Goal: Task Accomplishment & Management: Complete application form

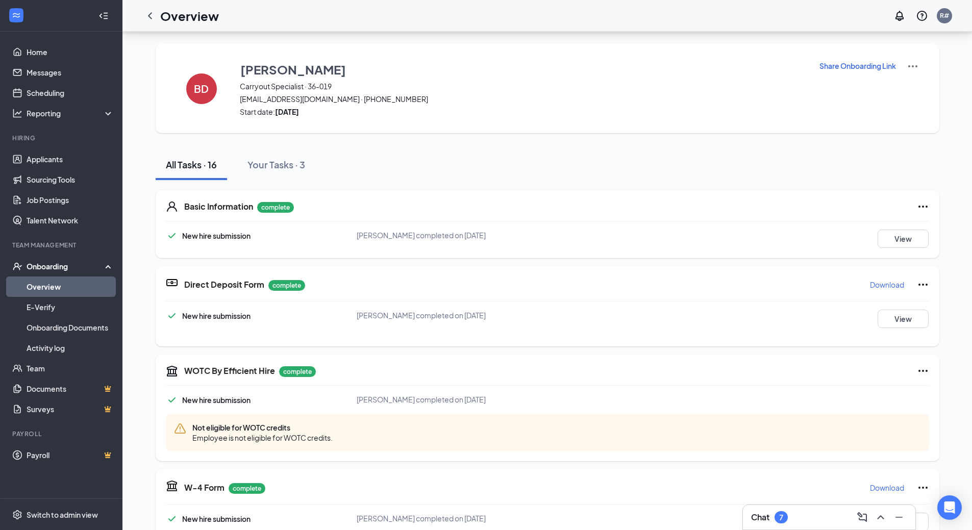
scroll to position [306, 0]
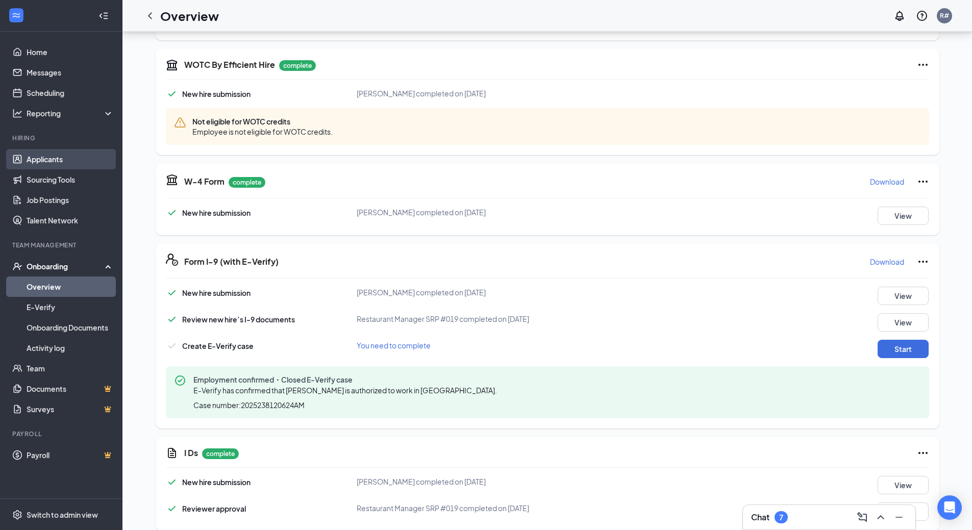
click at [60, 161] on link "Applicants" at bounding box center [70, 159] width 87 height 20
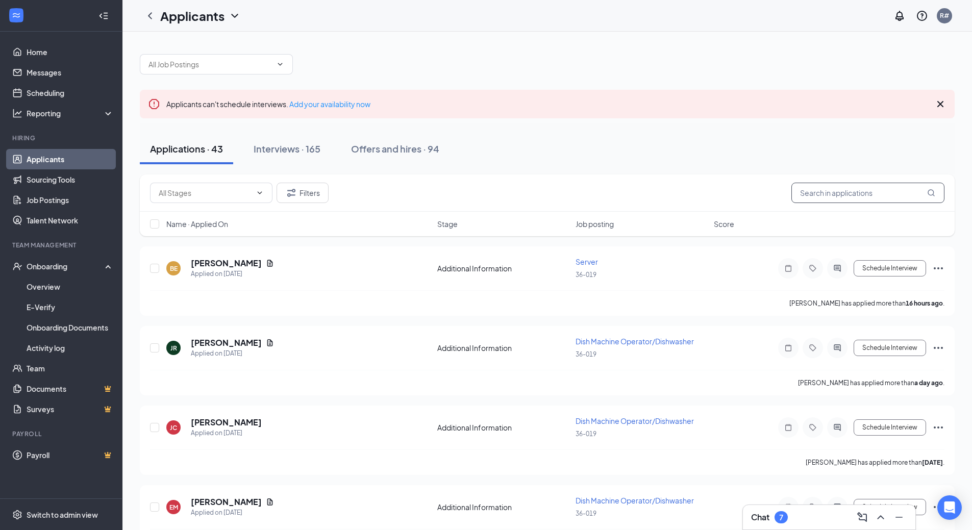
click at [814, 194] on input "text" at bounding box center [867, 193] width 153 height 20
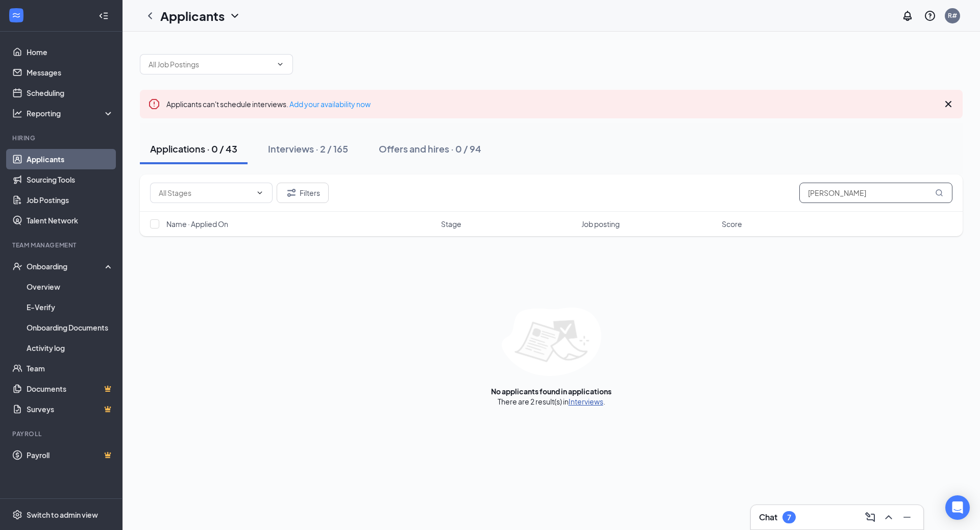
type input "[PERSON_NAME]"
click at [583, 403] on link "Interviews" at bounding box center [585, 401] width 35 height 9
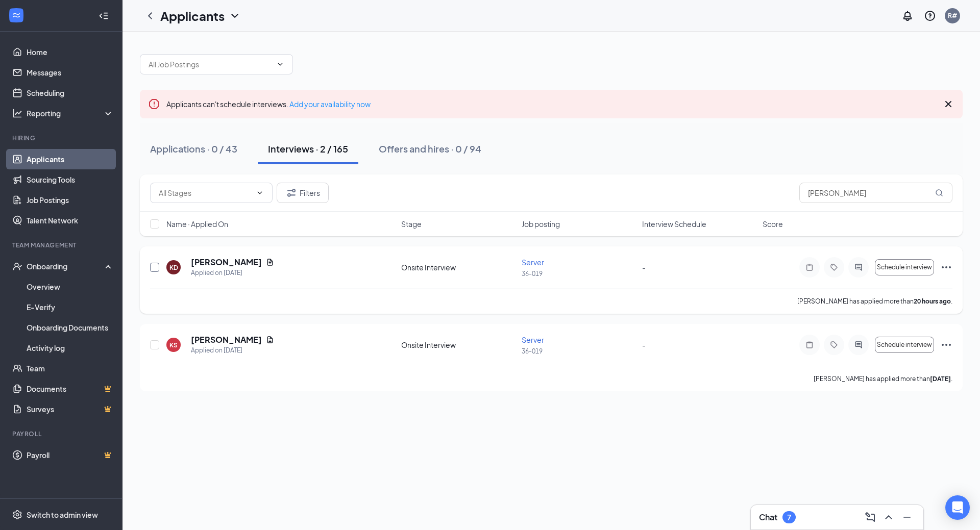
click at [152, 266] on input "checkbox" at bounding box center [154, 267] width 9 height 9
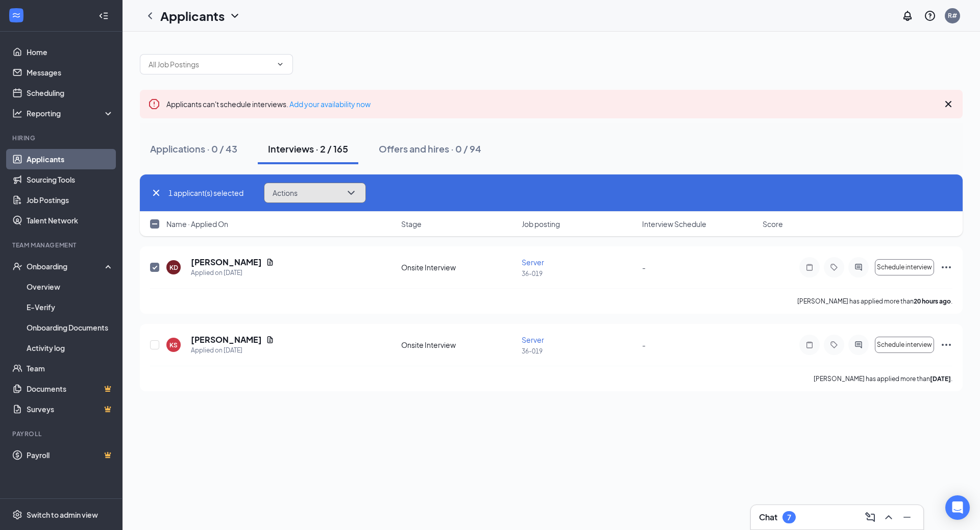
click at [353, 193] on icon "ChevronDown" at bounding box center [351, 193] width 12 height 12
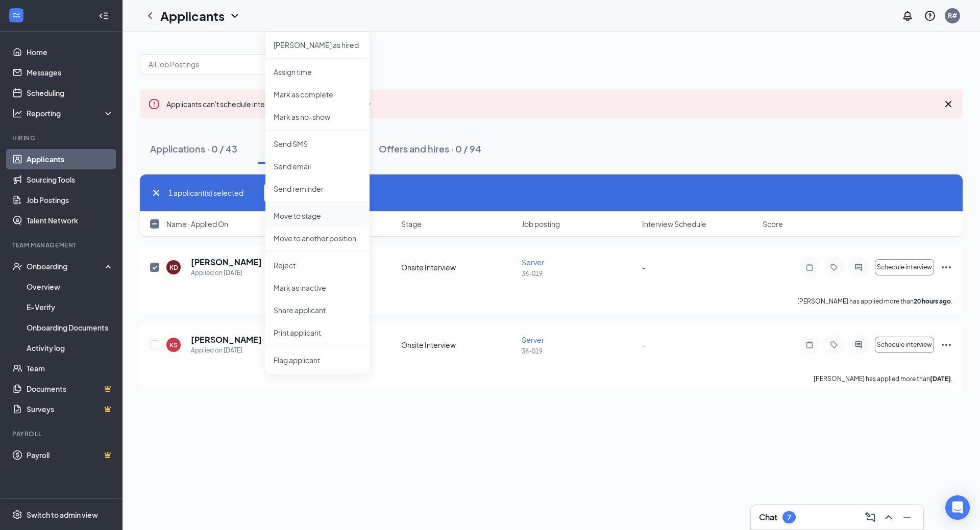
click at [315, 217] on p "Move to stage" at bounding box center [317, 216] width 88 height 10
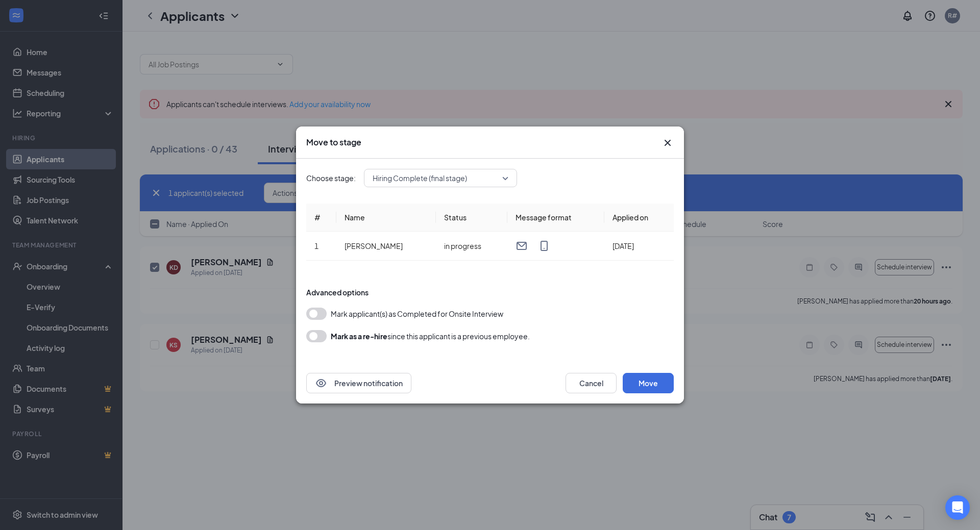
click at [317, 313] on button "button" at bounding box center [316, 314] width 20 height 12
click at [641, 386] on button "Move" at bounding box center [647, 383] width 51 height 20
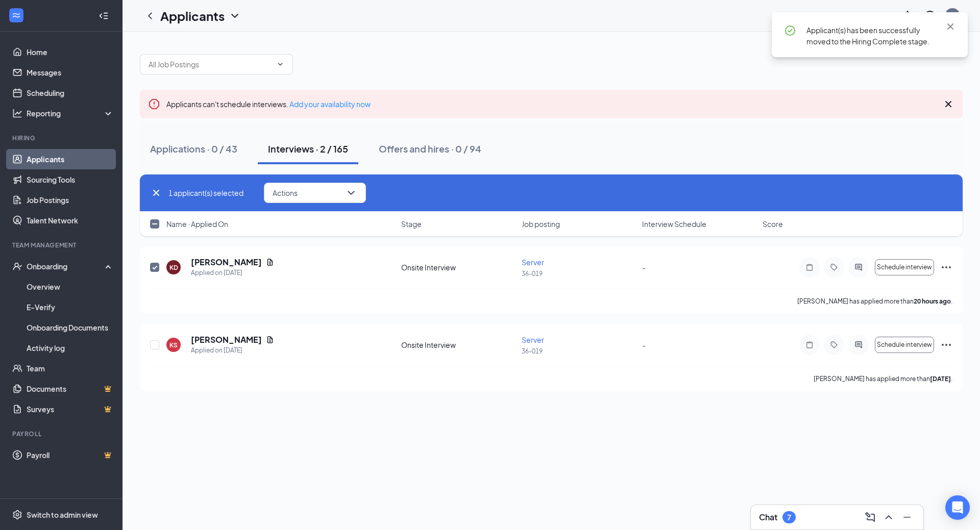
checkbox input "false"
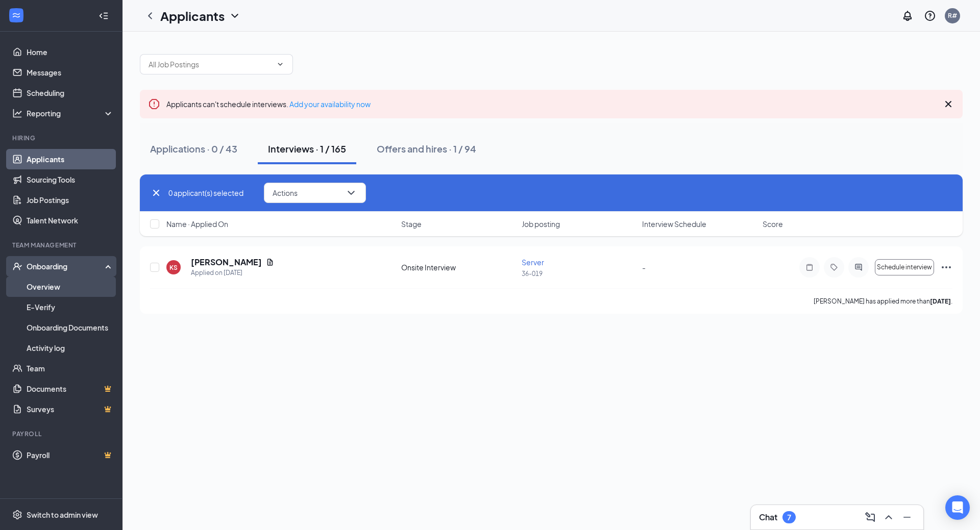
click at [53, 283] on link "Overview" at bounding box center [70, 287] width 87 height 20
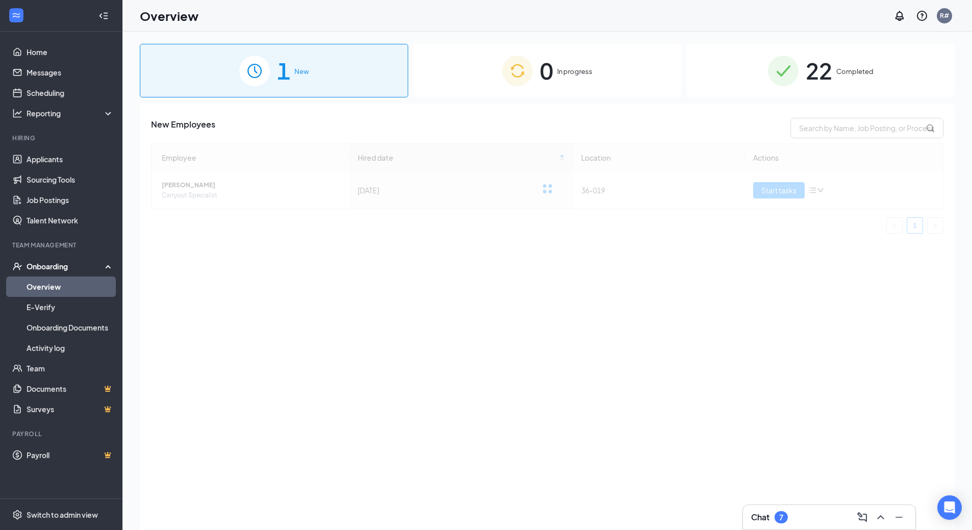
click at [330, 77] on div "1 New" at bounding box center [274, 71] width 268 height 54
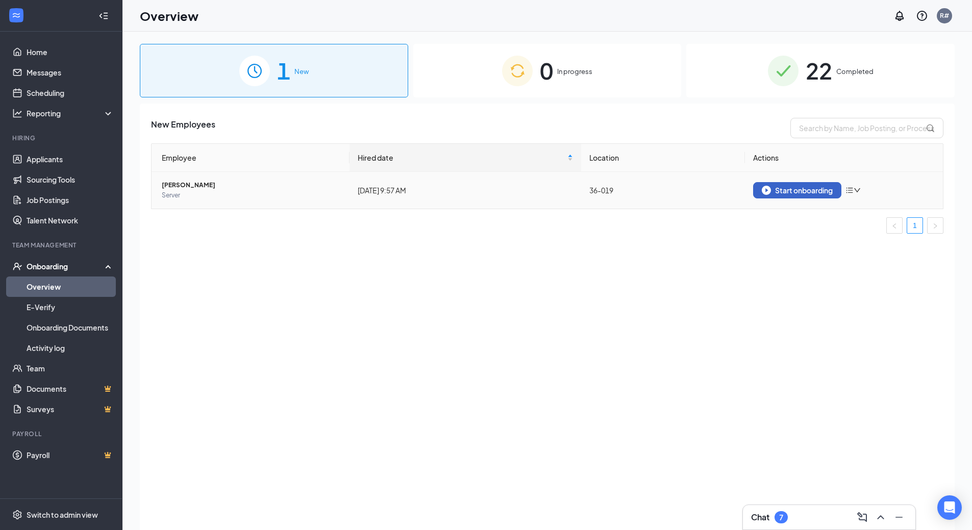
click at [795, 191] on div "Start onboarding" at bounding box center [797, 190] width 71 height 9
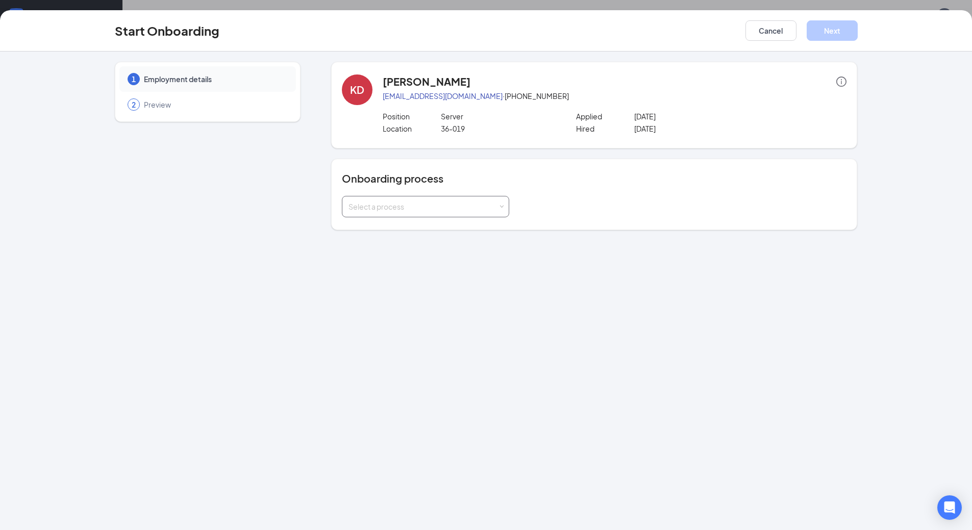
click at [499, 205] on span at bounding box center [501, 207] width 5 height 5
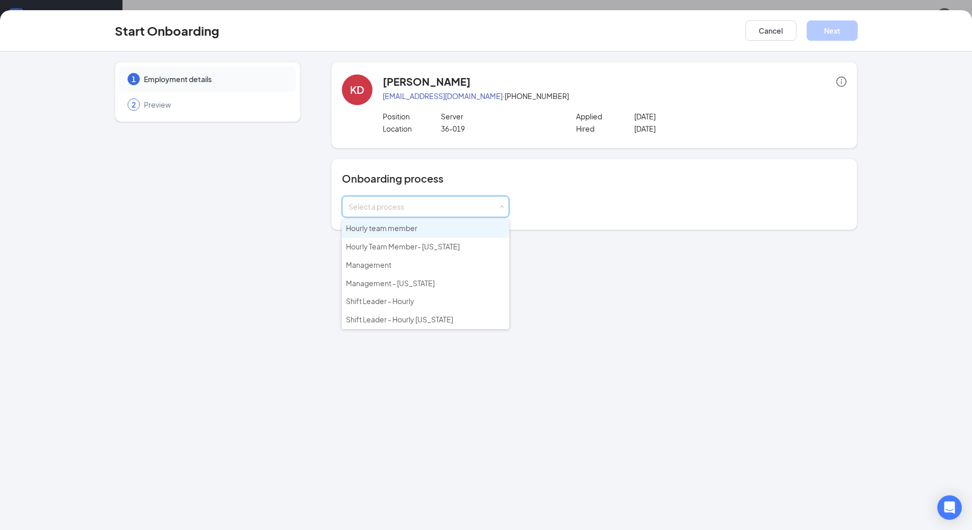
click at [436, 232] on li "Hourly team member" at bounding box center [425, 228] width 167 height 18
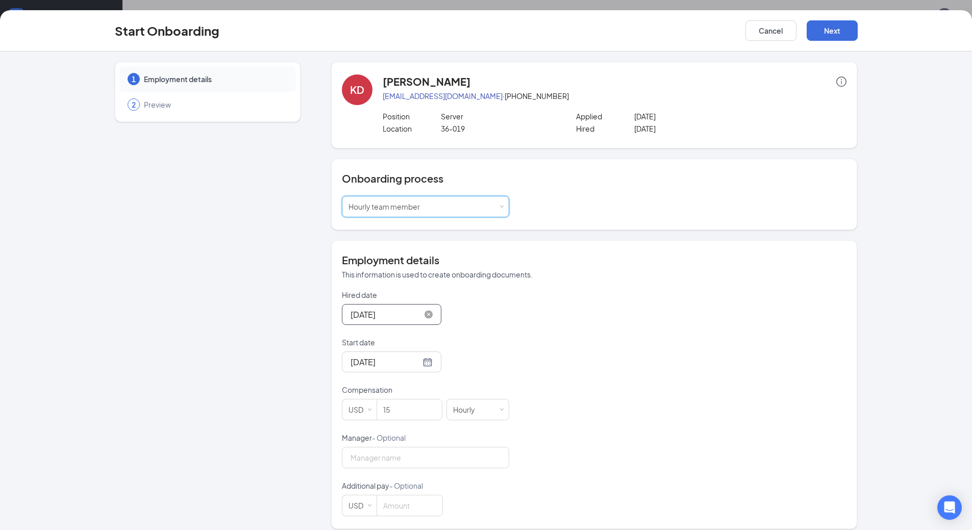
click at [374, 311] on input "[DATE]" at bounding box center [386, 314] width 70 height 13
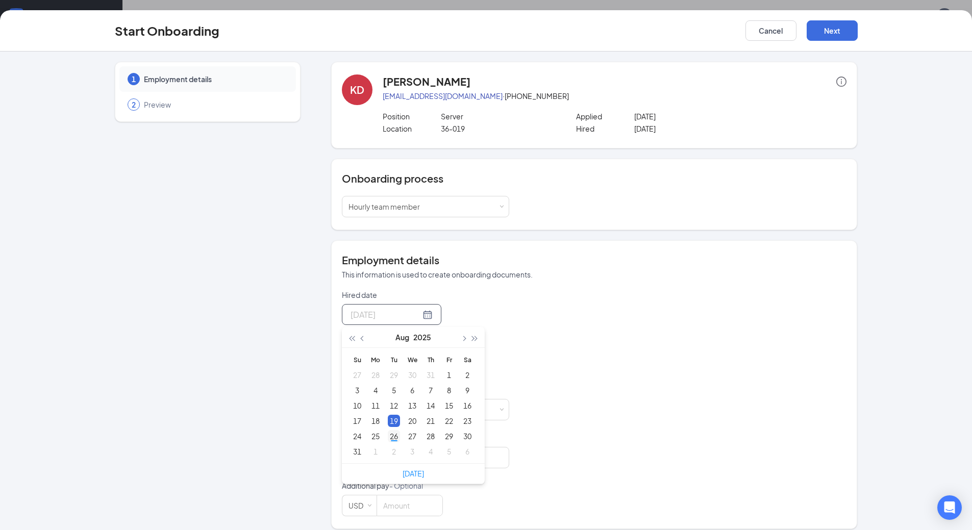
type input "[DATE]"
click at [388, 439] on div "26" at bounding box center [394, 436] width 12 height 12
click at [415, 318] on div at bounding box center [392, 314] width 82 height 13
type input "[DATE]"
click at [411, 438] on div "27" at bounding box center [412, 436] width 12 height 12
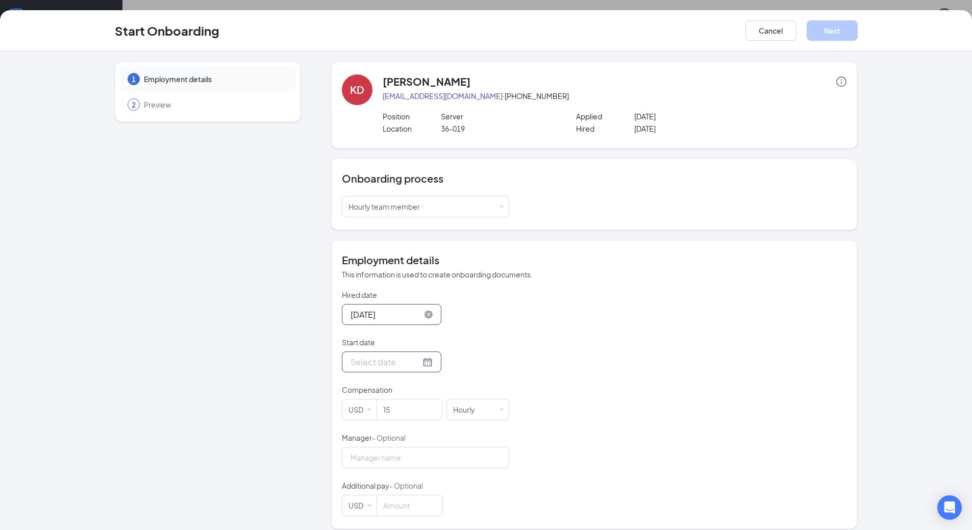
click at [382, 355] on div at bounding box center [391, 362] width 99 height 21
click at [384, 361] on input "Start date" at bounding box center [386, 362] width 70 height 13
type input "[DATE]"
click at [444, 304] on div "29" at bounding box center [449, 301] width 12 height 12
click at [402, 407] on input "15" at bounding box center [409, 409] width 65 height 20
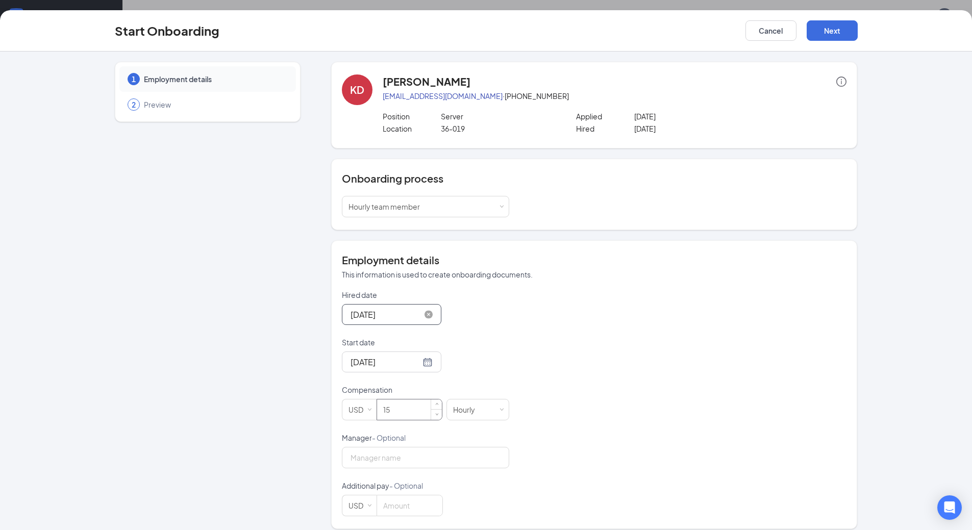
type input "1"
type input "10"
click at [440, 456] on input "Manager - Optional" at bounding box center [425, 457] width 167 height 21
type input "[PERSON_NAME]"
click at [828, 31] on button "Next" at bounding box center [832, 30] width 51 height 20
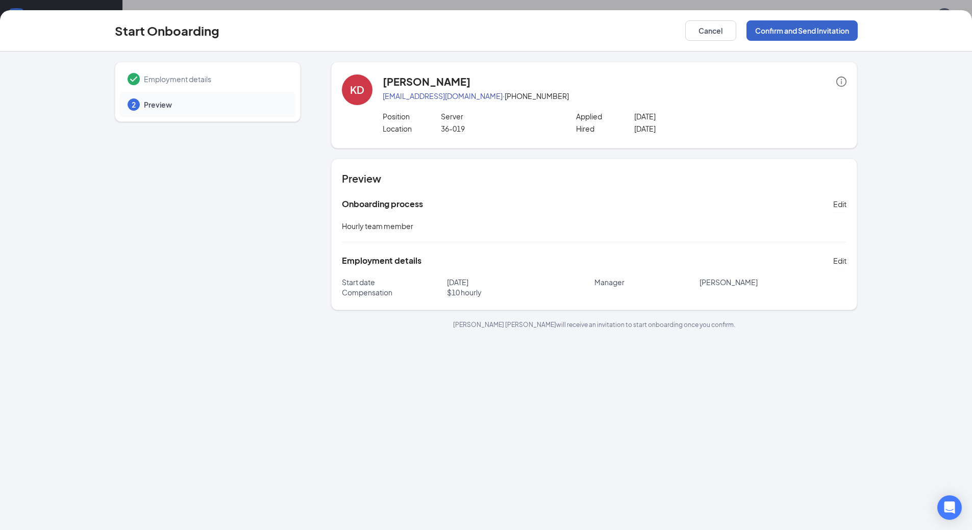
click at [794, 33] on button "Confirm and Send Invitation" at bounding box center [801, 30] width 111 height 20
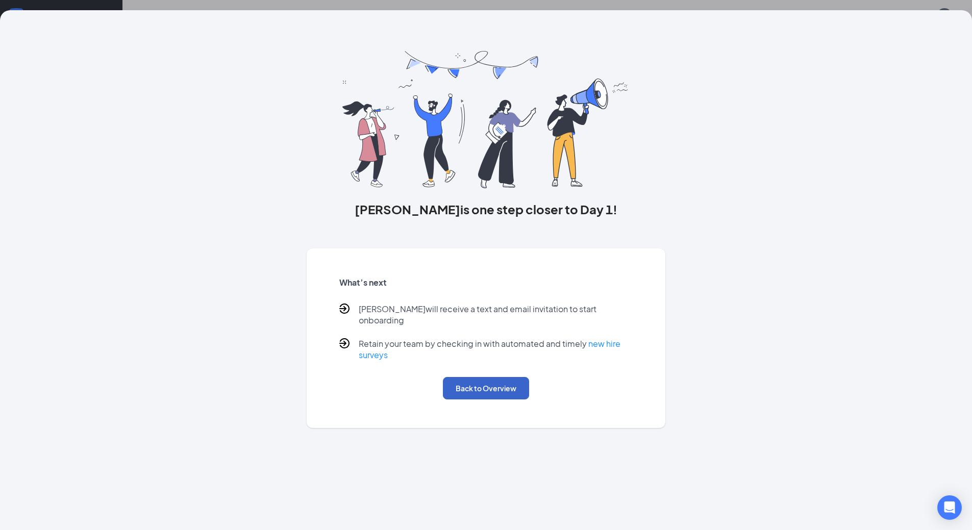
click at [484, 380] on button "Back to Overview" at bounding box center [486, 388] width 86 height 22
